Goal: Task Accomplishment & Management: Manage account settings

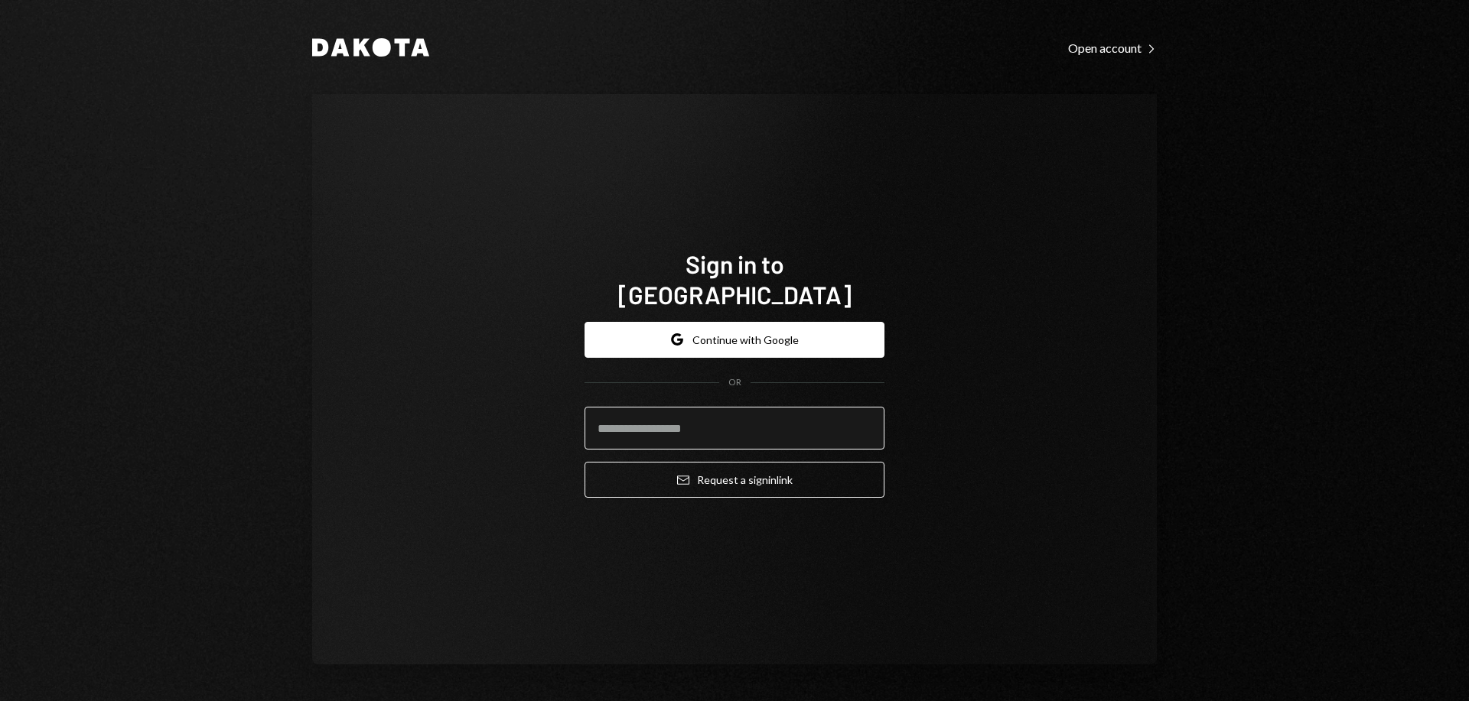
click at [769, 407] on input "email" at bounding box center [734, 428] width 300 height 43
type input "**********"
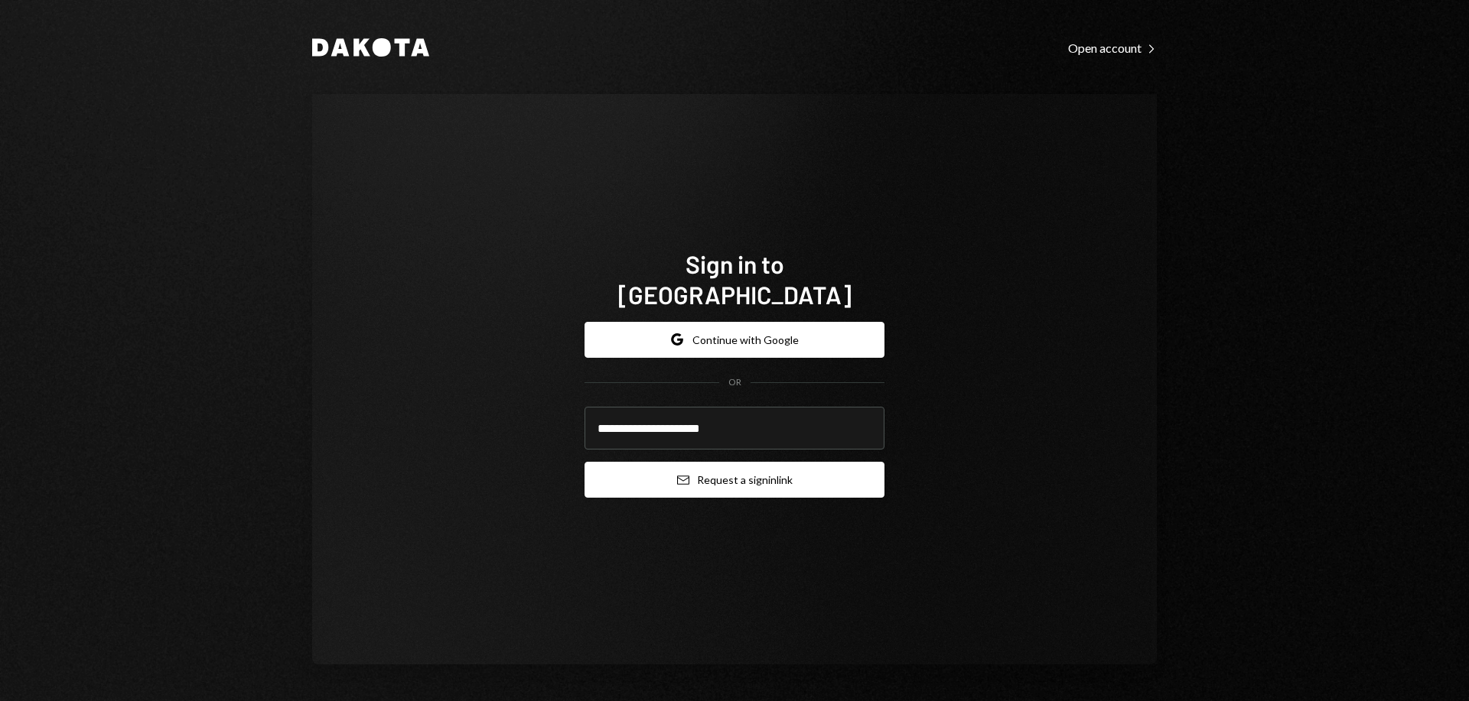
click at [754, 469] on button "Email Request a sign in link" at bounding box center [734, 480] width 300 height 36
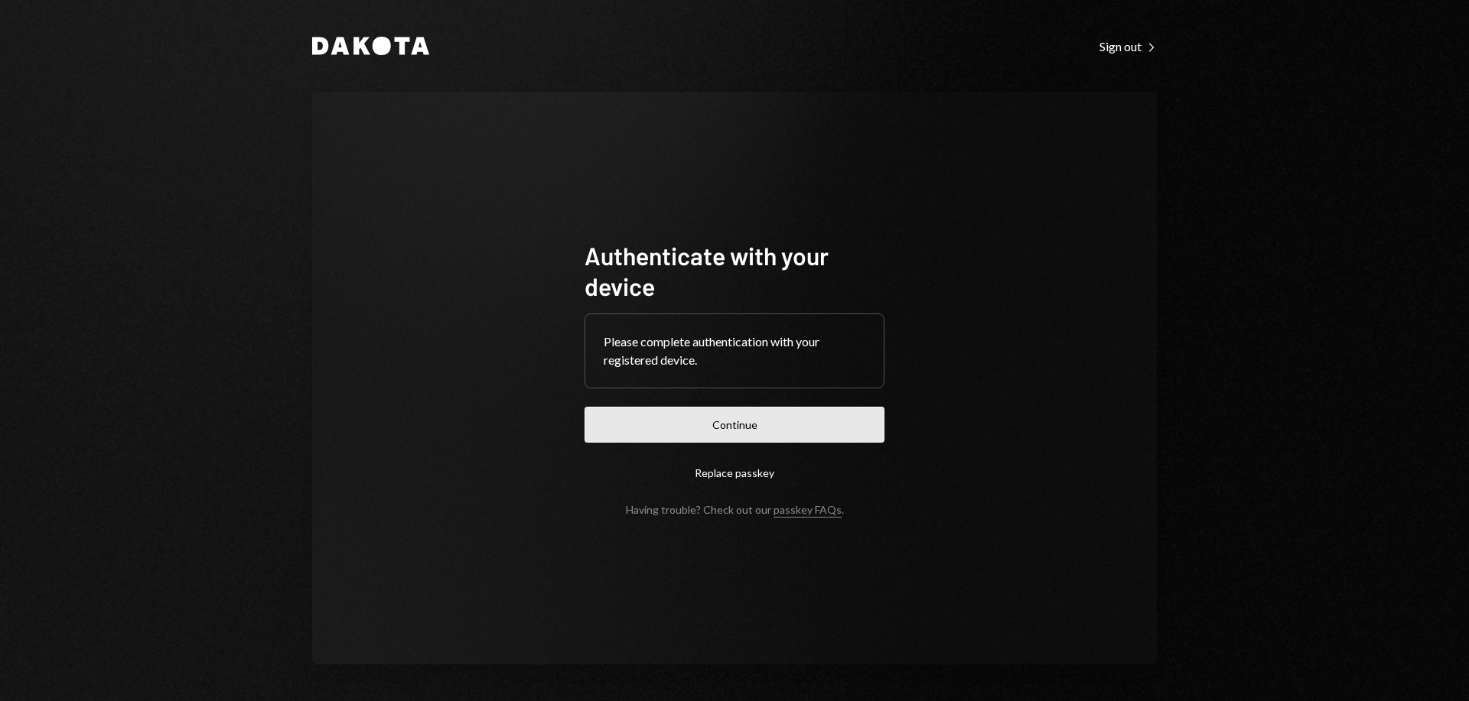
click at [726, 441] on button "Continue" at bounding box center [734, 425] width 300 height 36
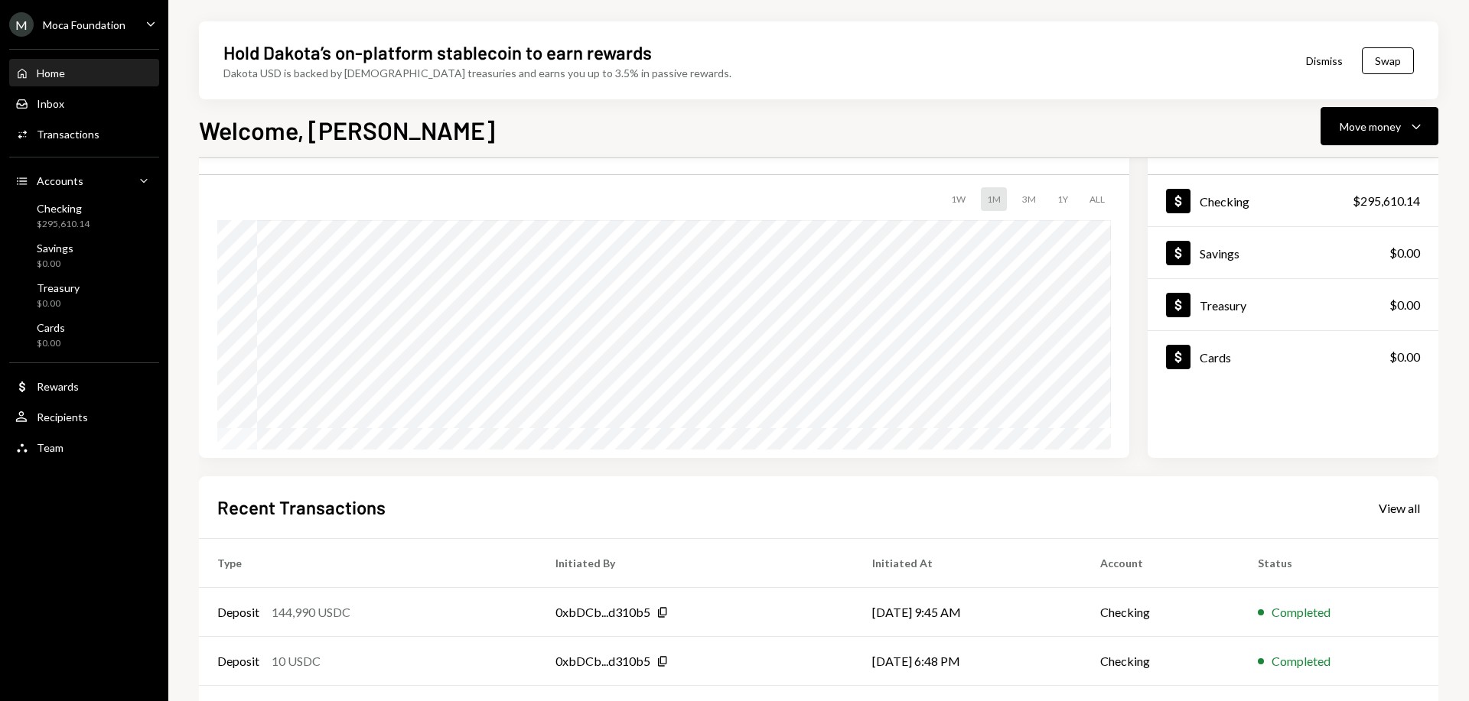
scroll to position [221, 0]
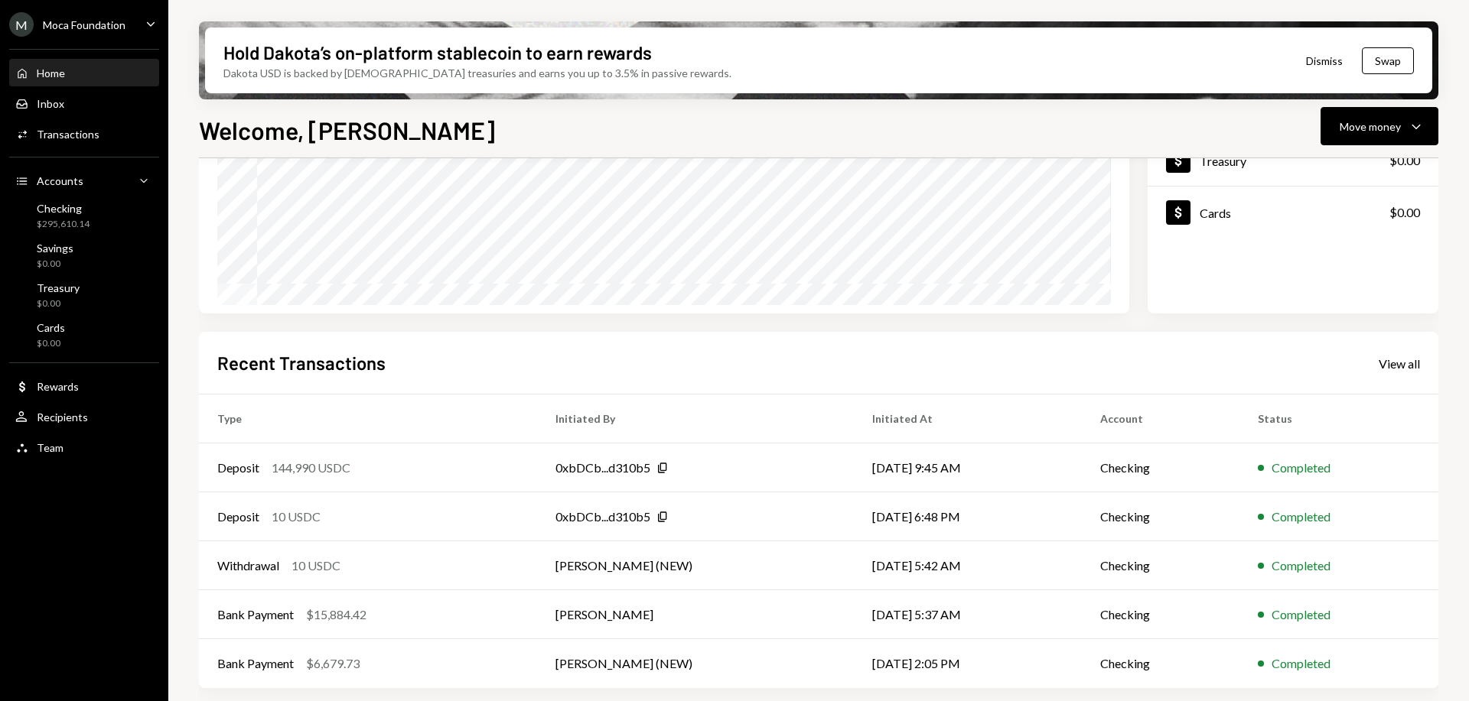
click at [126, 29] on div "M Moca Foundation Caret Down" at bounding box center [84, 24] width 168 height 24
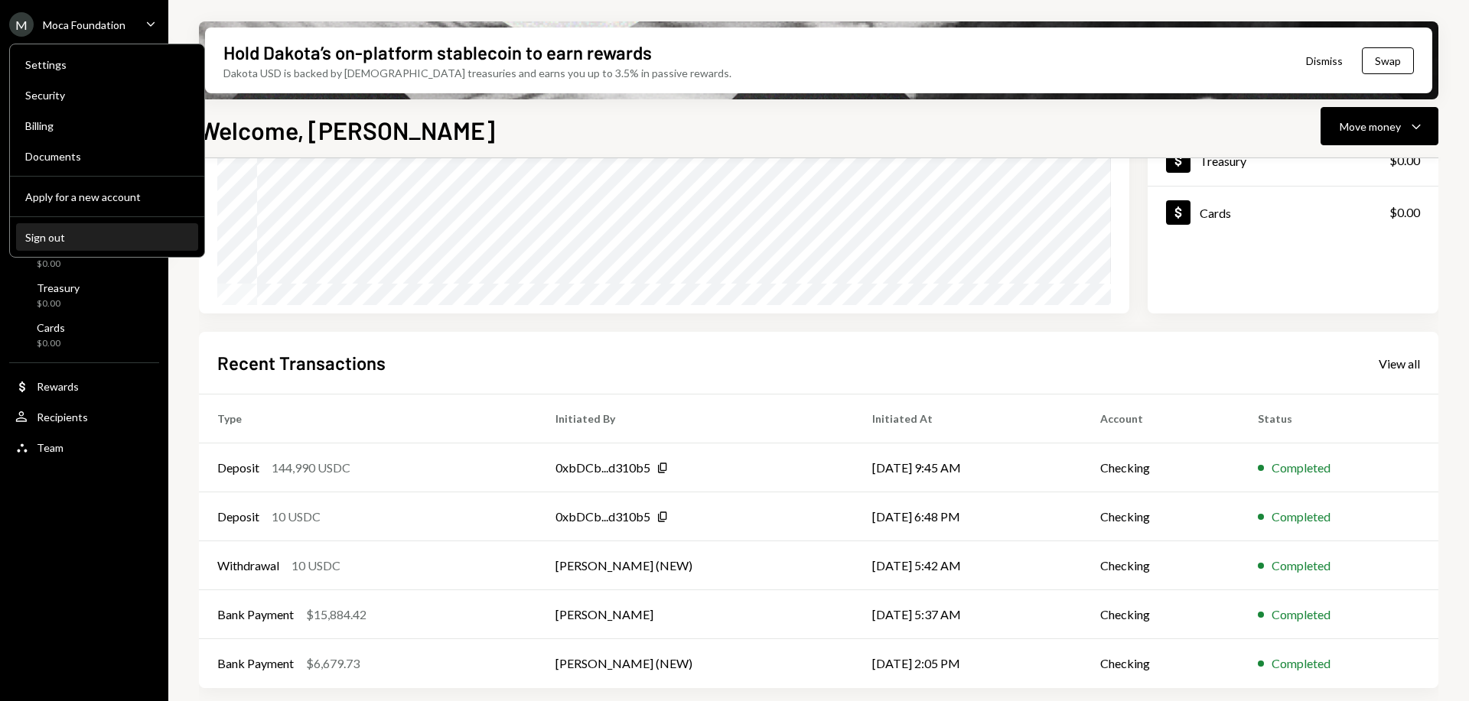
click at [67, 240] on div "Sign out" at bounding box center [107, 237] width 164 height 13
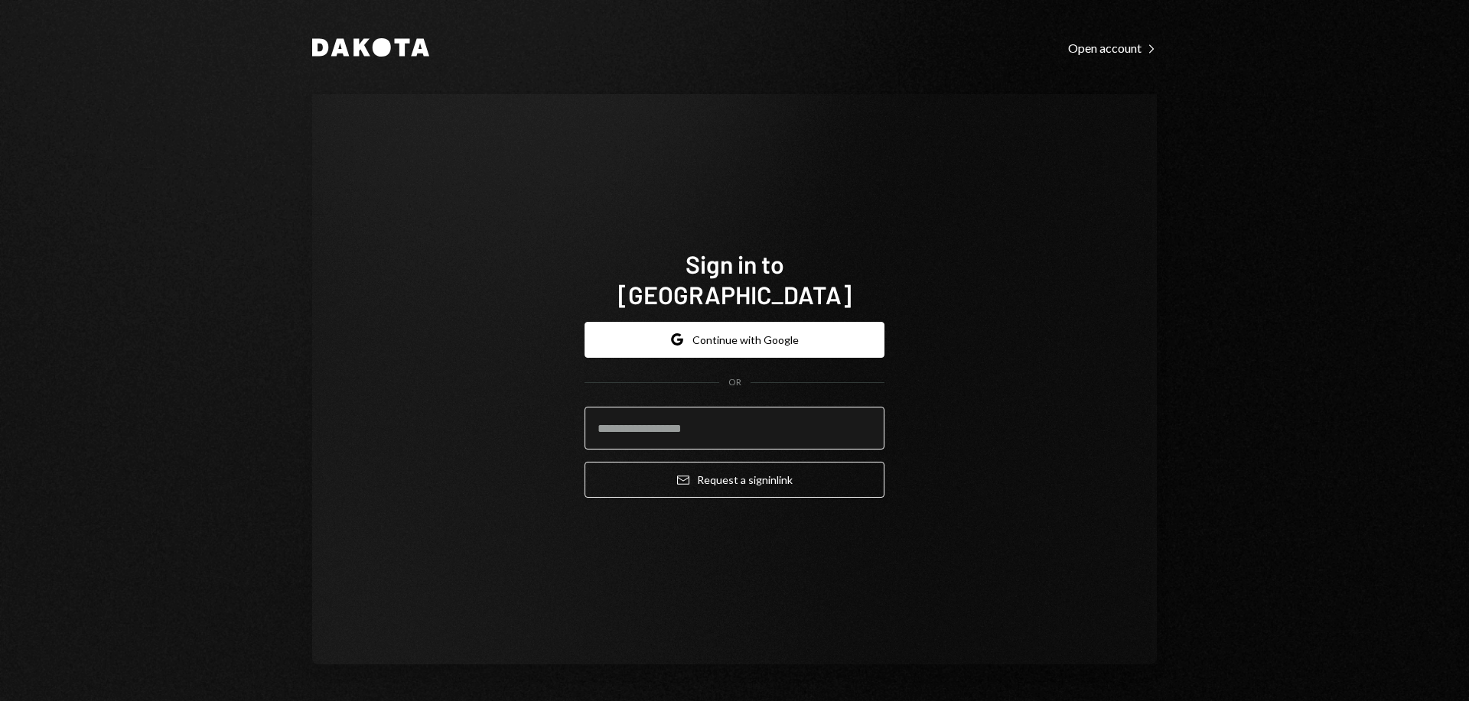
click at [731, 407] on input "email" at bounding box center [734, 428] width 300 height 43
type input "**********"
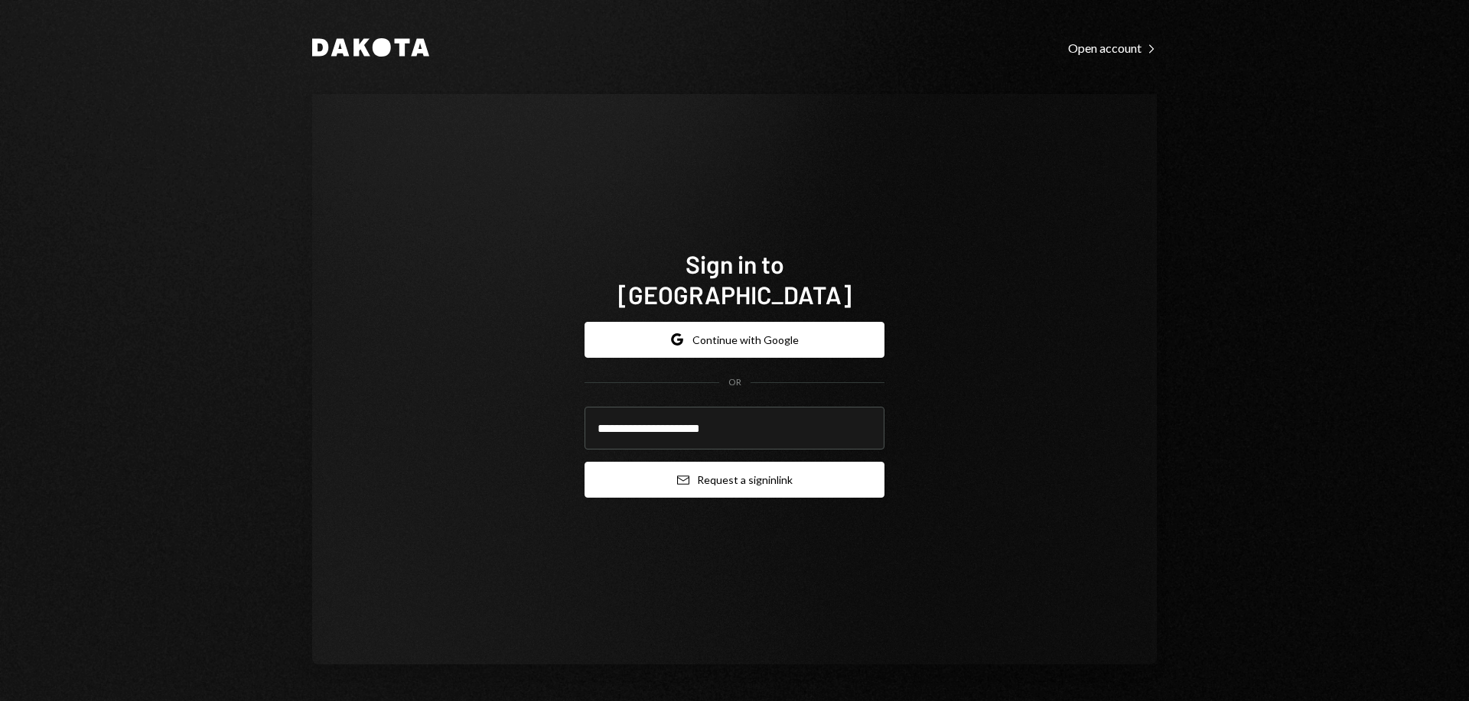
click at [656, 469] on button "Email Request a sign in link" at bounding box center [734, 480] width 300 height 36
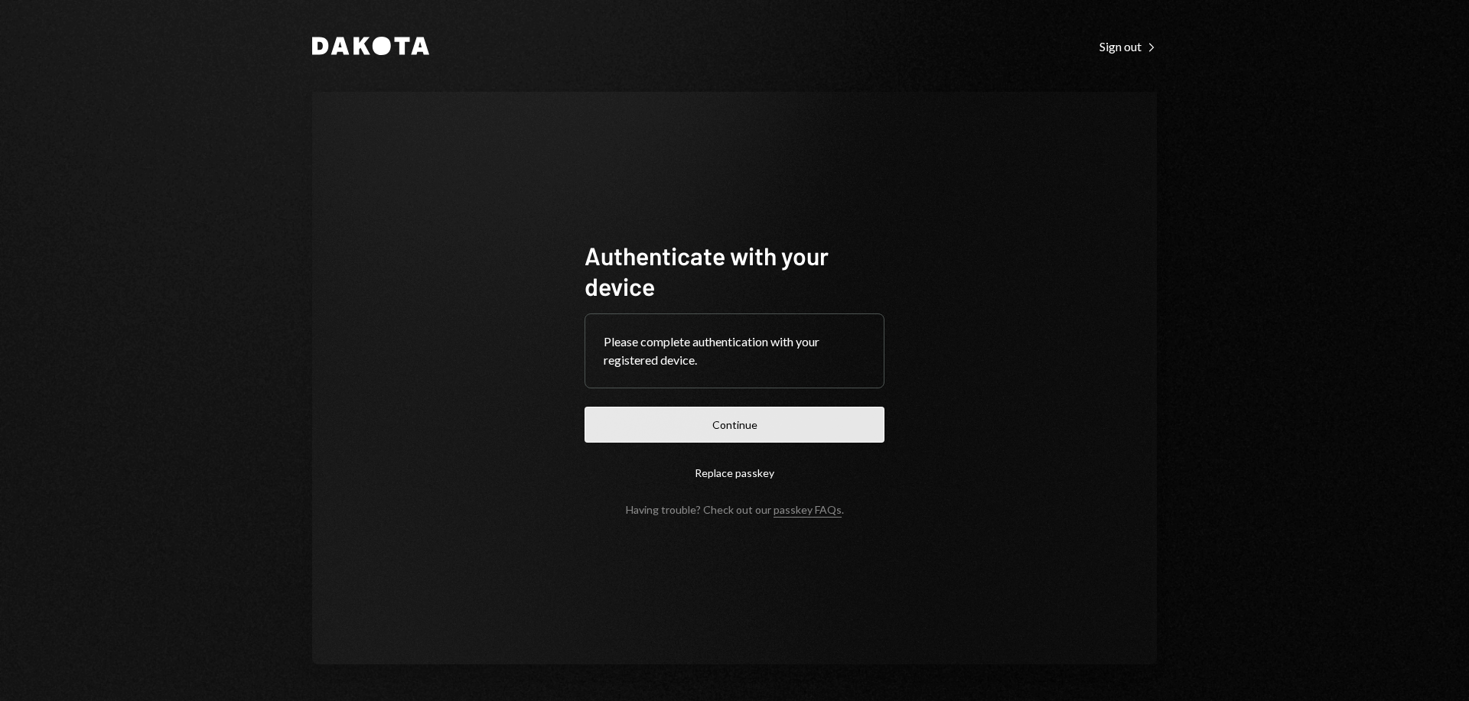
click at [694, 436] on button "Continue" at bounding box center [734, 425] width 300 height 36
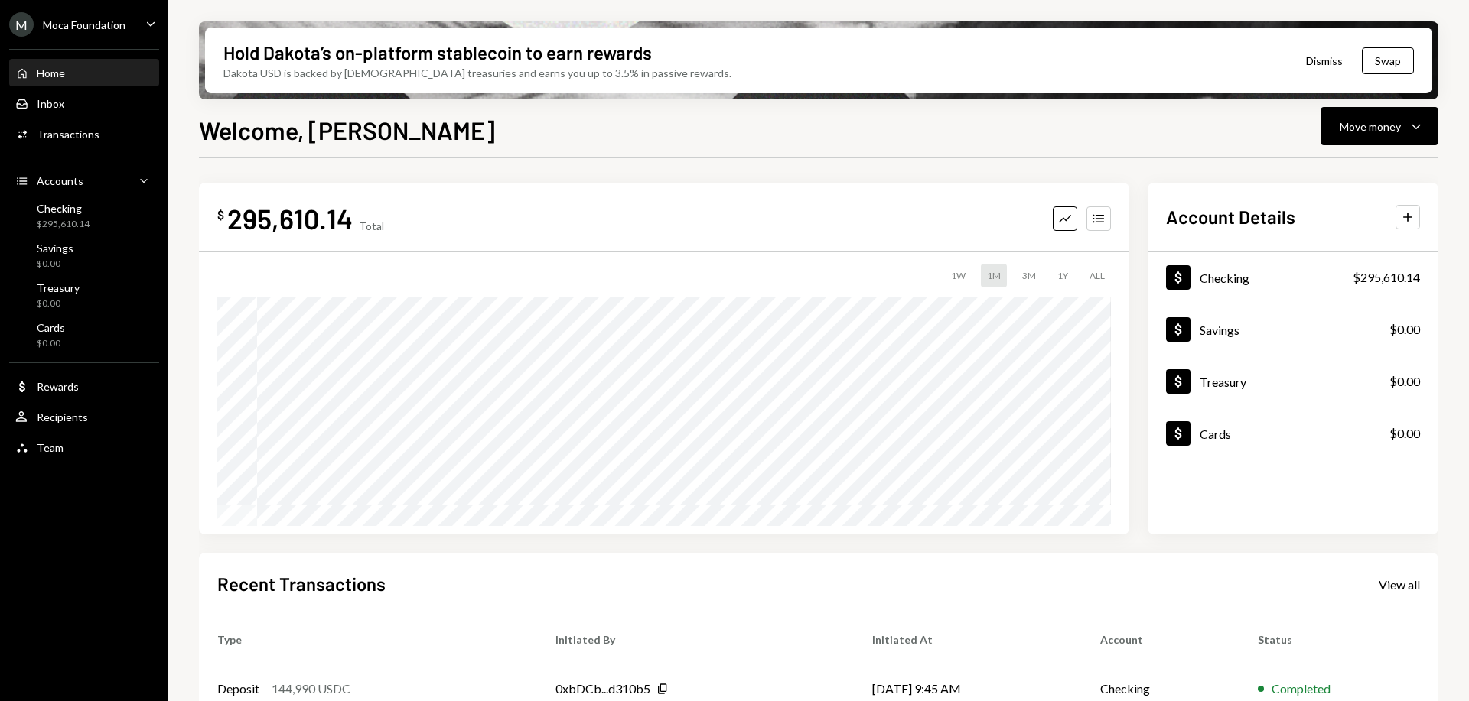
click at [70, 28] on div "Moca Foundation" at bounding box center [84, 24] width 83 height 13
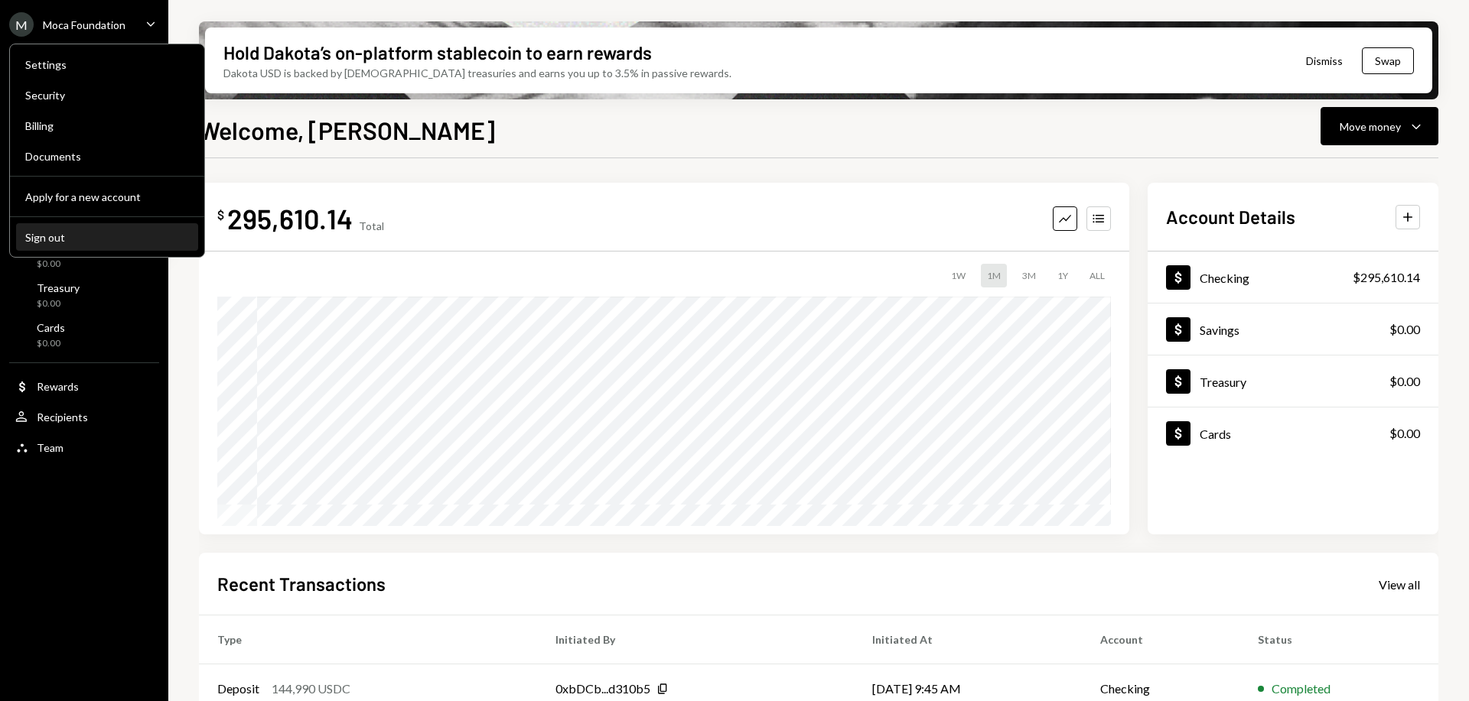
click at [75, 236] on div "Sign out" at bounding box center [107, 237] width 164 height 13
